Goal: Task Accomplishment & Management: Manage account settings

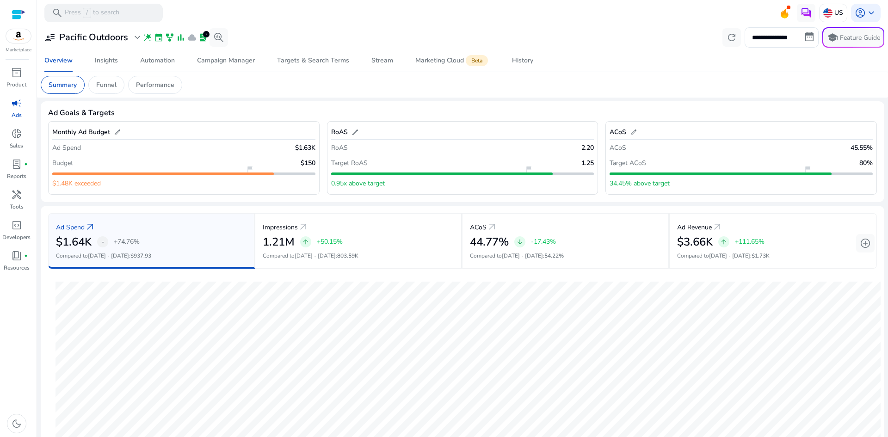
scroll to position [24, 0]
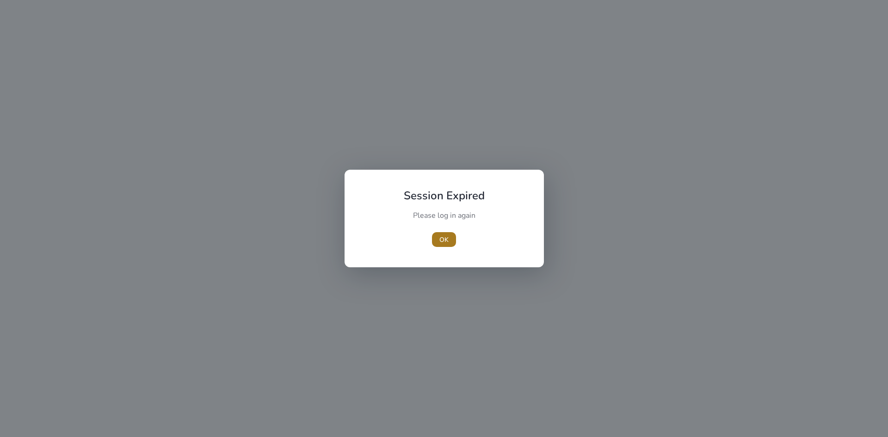
click at [449, 240] on span "button" at bounding box center [444, 239] width 24 height 22
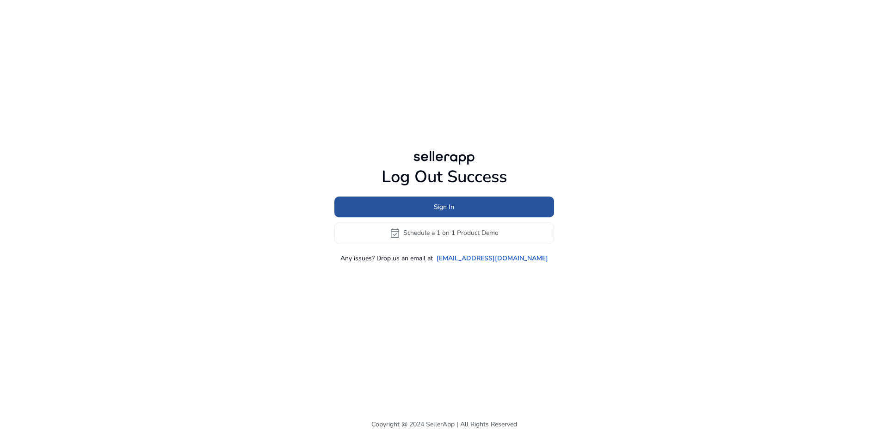
click at [452, 209] on span "Sign In" at bounding box center [444, 207] width 20 height 10
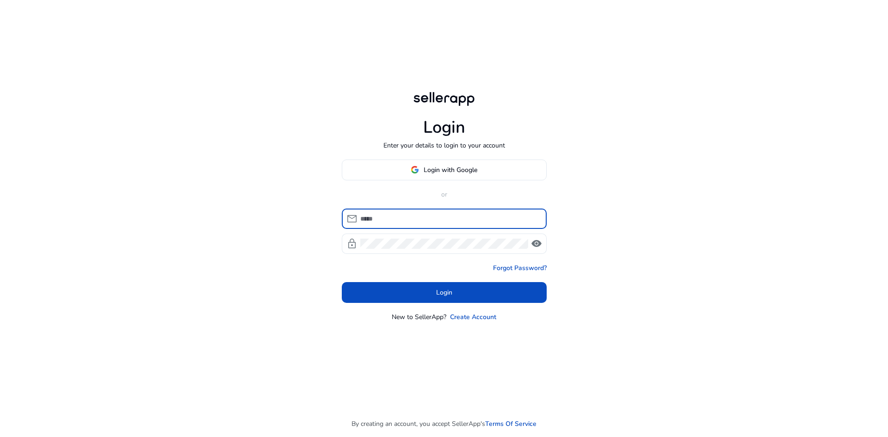
type input "**********"
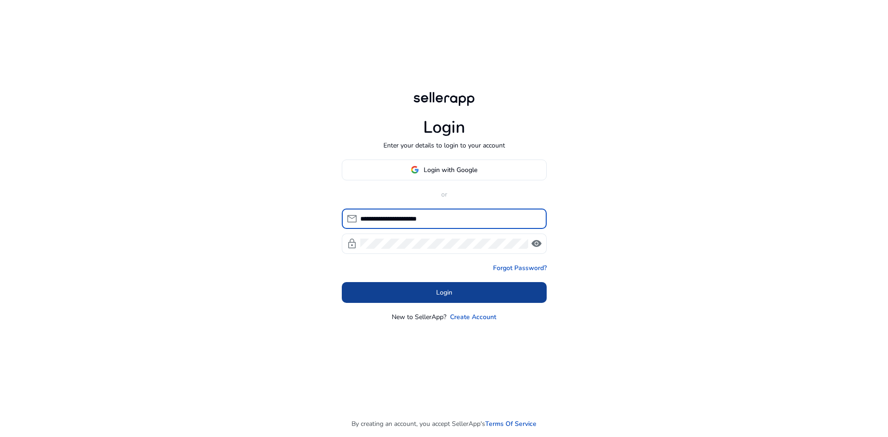
click at [460, 295] on span at bounding box center [444, 292] width 205 height 22
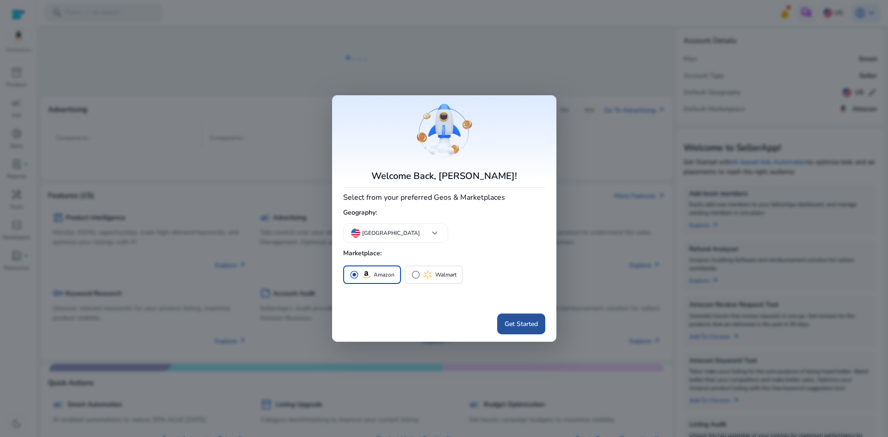
click at [527, 319] on span "Get Started" at bounding box center [521, 324] width 33 height 10
